Goal: Task Accomplishment & Management: Use online tool/utility

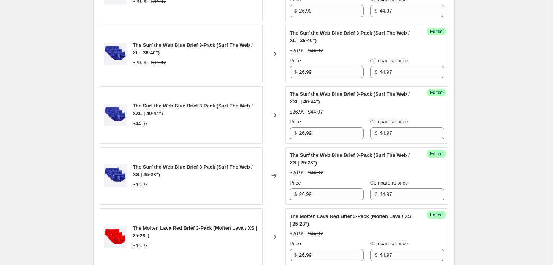
scroll to position [1184, 0]
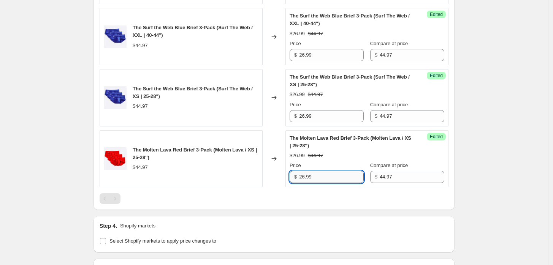
click at [347, 183] on input "26.99" at bounding box center [331, 177] width 65 height 12
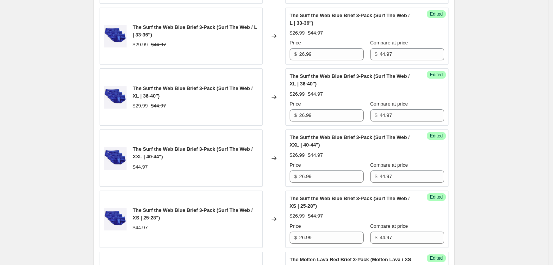
scroll to position [1058, 0]
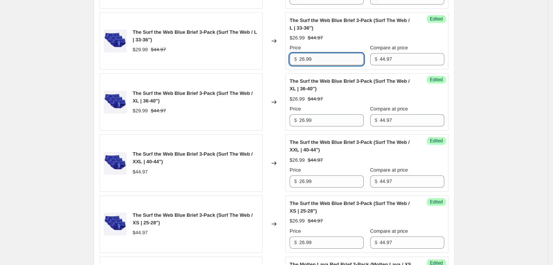
click at [331, 65] on input "26.99" at bounding box center [331, 59] width 65 height 12
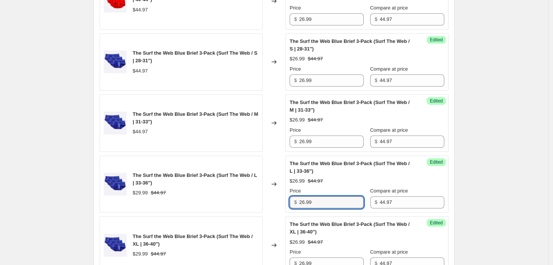
scroll to position [847, 0]
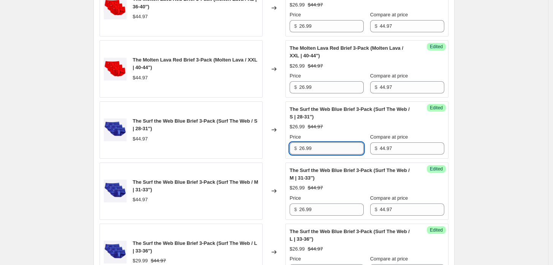
click at [318, 155] on input "26.99" at bounding box center [331, 148] width 65 height 12
type input "29.99"
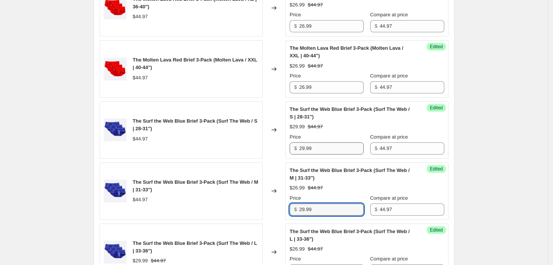
type input "29.99"
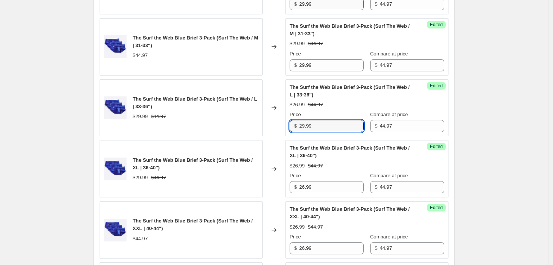
type input "29.99"
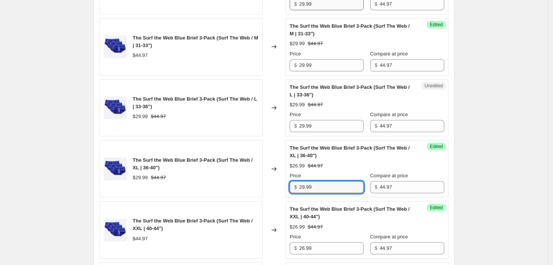
type input "29.99"
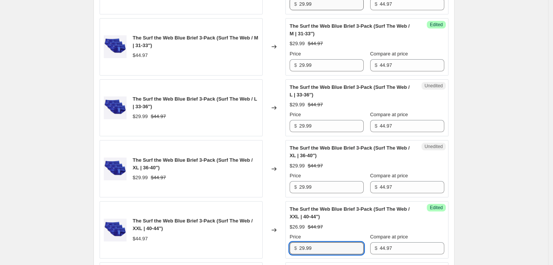
type input "29.99"
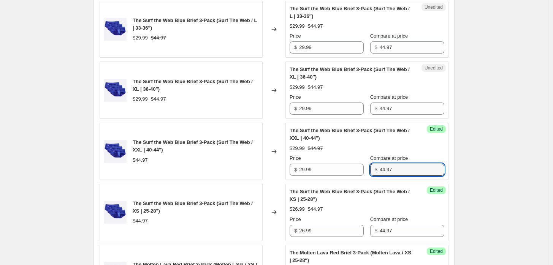
scroll to position [1075, 0]
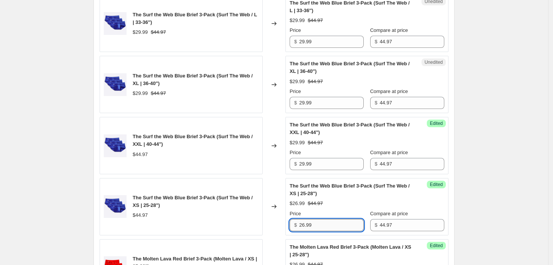
click at [312, 225] on input "26.99" at bounding box center [331, 225] width 65 height 12
type input "29.99"
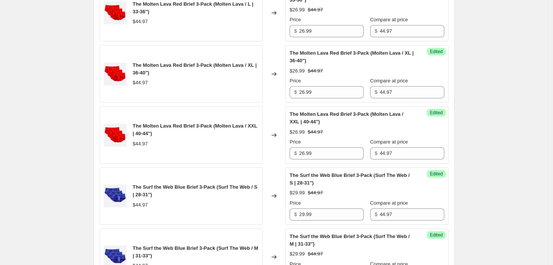
scroll to position [780, 0]
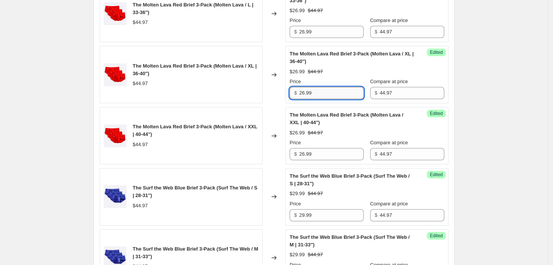
click at [331, 99] on input "26.99" at bounding box center [331, 93] width 65 height 12
type input "29.99"
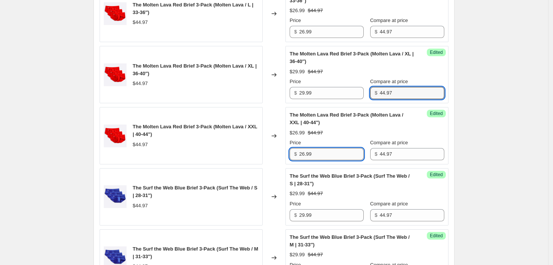
click at [331, 160] on input "26.99" at bounding box center [331, 154] width 65 height 12
type input "29.99"
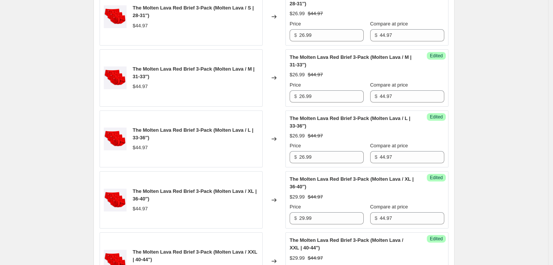
scroll to position [653, 0]
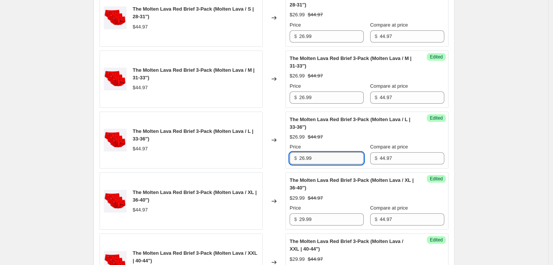
click at [335, 163] on input "26.99" at bounding box center [331, 158] width 65 height 12
type input "29.99"
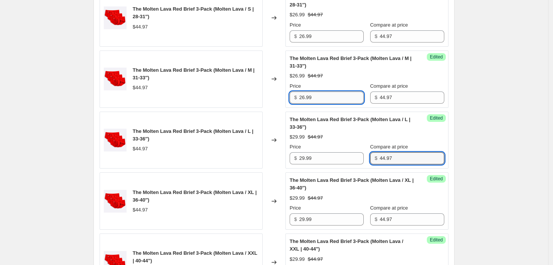
click at [333, 104] on input "26.99" at bounding box center [331, 98] width 65 height 12
click at [332, 104] on input "26.99" at bounding box center [331, 98] width 65 height 12
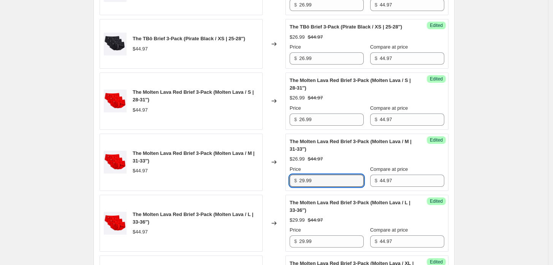
scroll to position [568, 0]
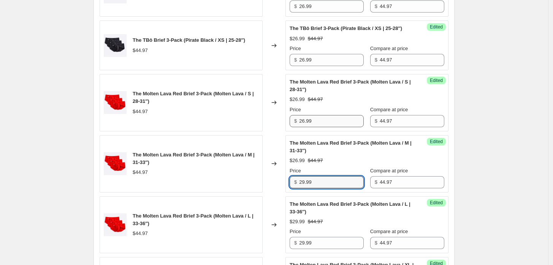
type input "29.99"
click at [332, 124] on input "26.99" at bounding box center [331, 121] width 65 height 12
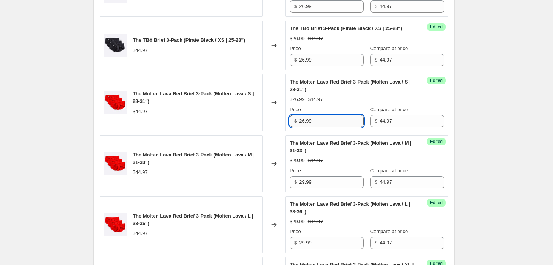
click at [332, 124] on input "26.99" at bounding box center [331, 121] width 65 height 12
type input "29.99"
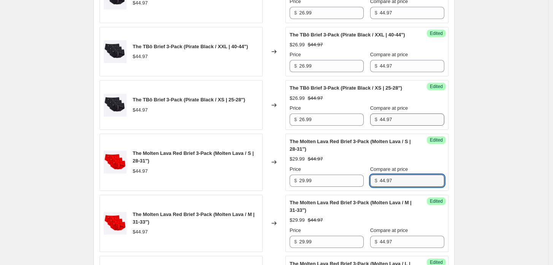
scroll to position [484, 0]
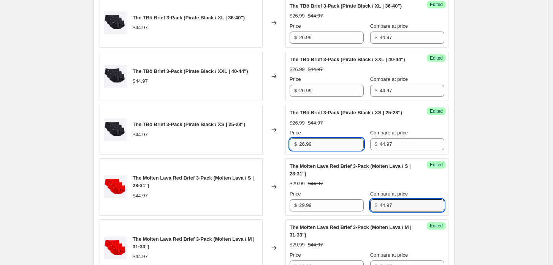
click at [348, 145] on input "26.99" at bounding box center [331, 144] width 65 height 12
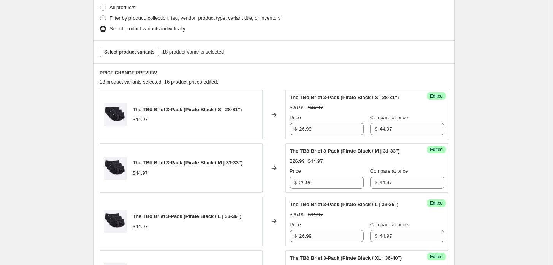
scroll to position [231, 0]
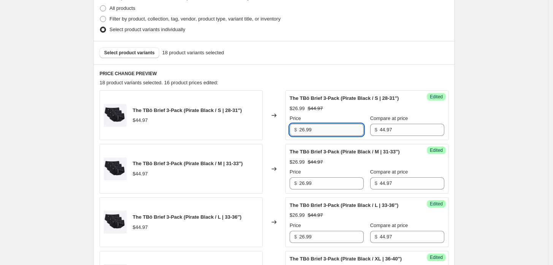
click at [322, 132] on input "26.99" at bounding box center [331, 130] width 65 height 12
type input "28.99"
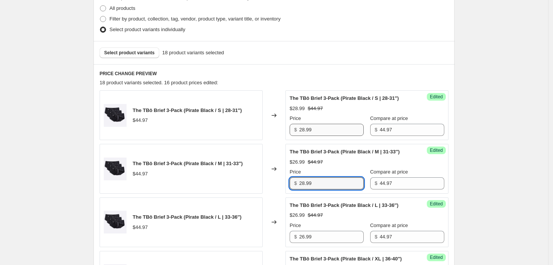
type input "28.99"
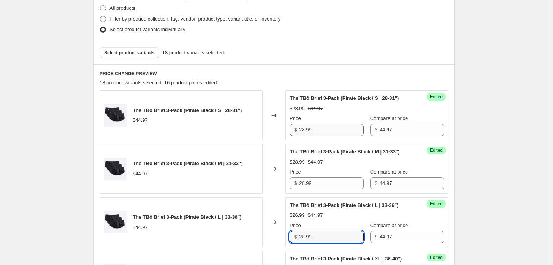
type input "28.99"
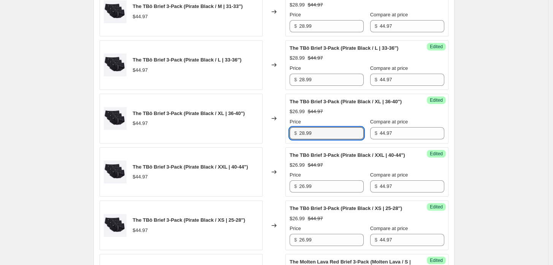
type input "28.99"
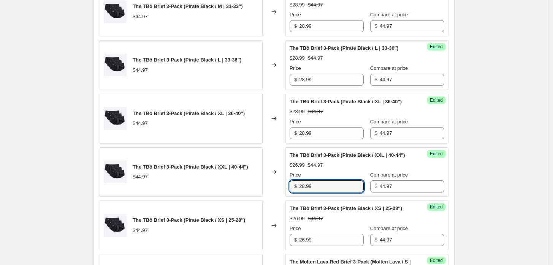
type input "28.99"
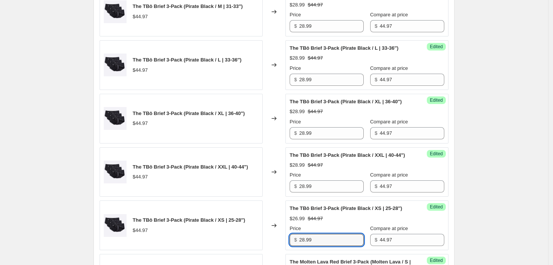
type input "28.99"
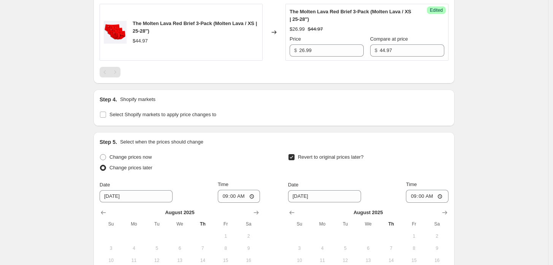
scroll to position [1438, 0]
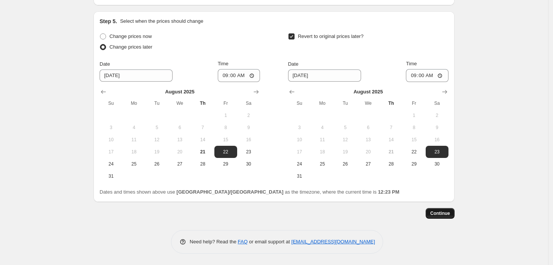
click at [445, 211] on button "Continue" at bounding box center [440, 213] width 29 height 11
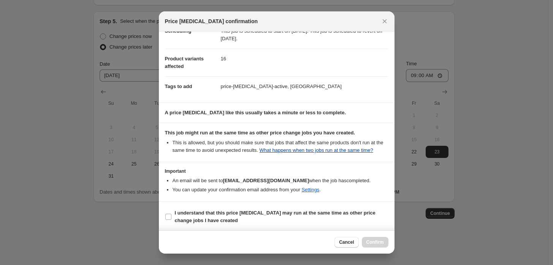
scroll to position [25, 0]
click at [168, 219] on label "I understand that this price [MEDICAL_DATA] may run at the same time as other p…" at bounding box center [276, 216] width 223 height 18
click at [168, 219] on input "I understand that this price [MEDICAL_DATA] may run at the same time as other p…" at bounding box center [168, 216] width 6 height 6
checkbox input "true"
click at [372, 241] on span "Confirm" at bounding box center [374, 242] width 17 height 6
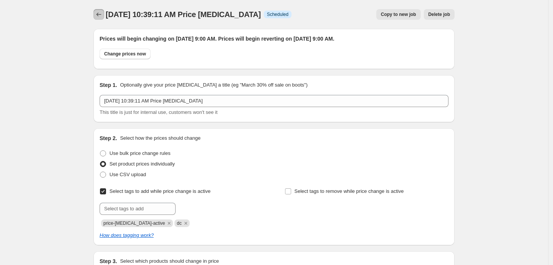
click at [104, 14] on button "Price change jobs" at bounding box center [98, 14] width 11 height 11
